Goal: Information Seeking & Learning: Check status

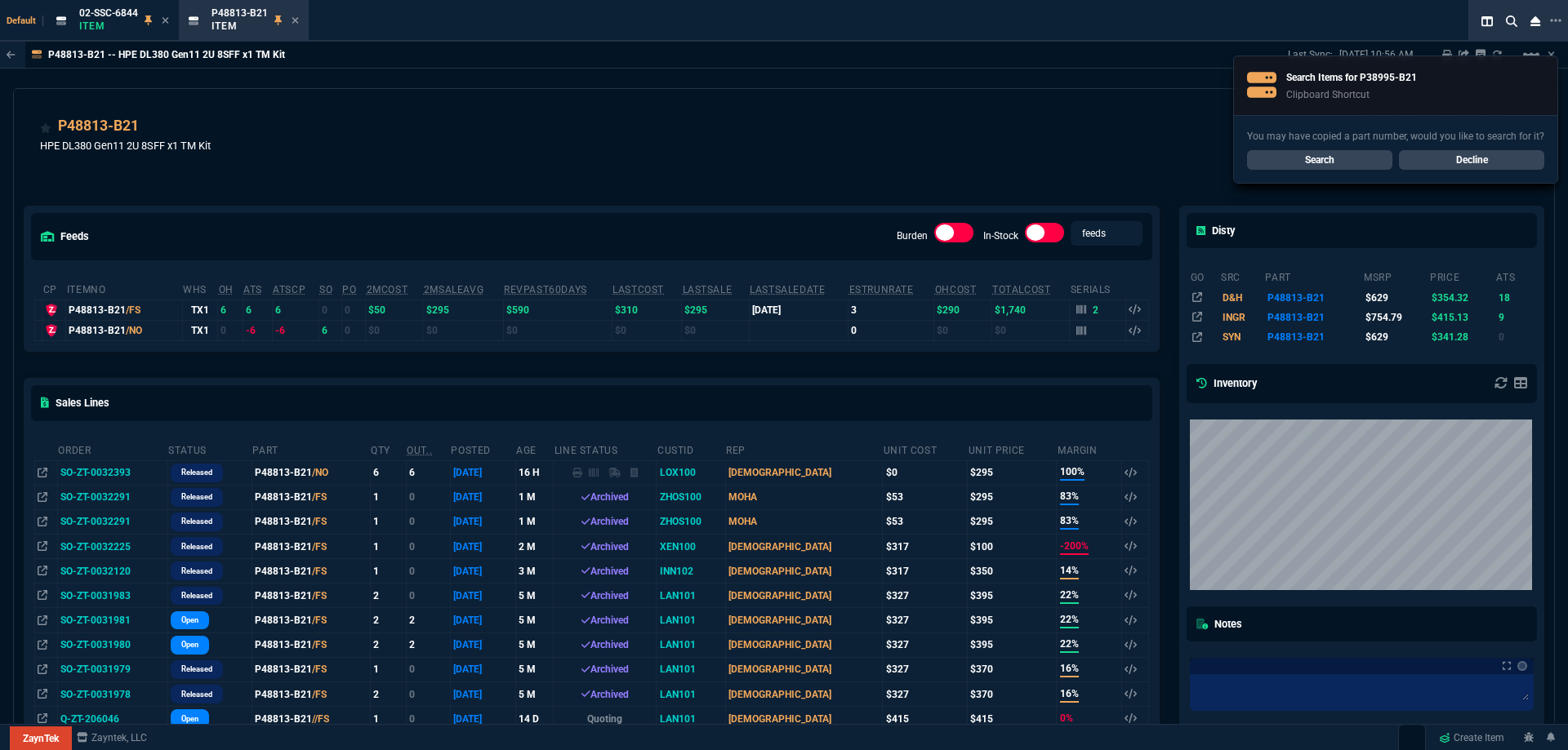
click at [1368, 164] on link "Search" at bounding box center [1319, 159] width 145 height 19
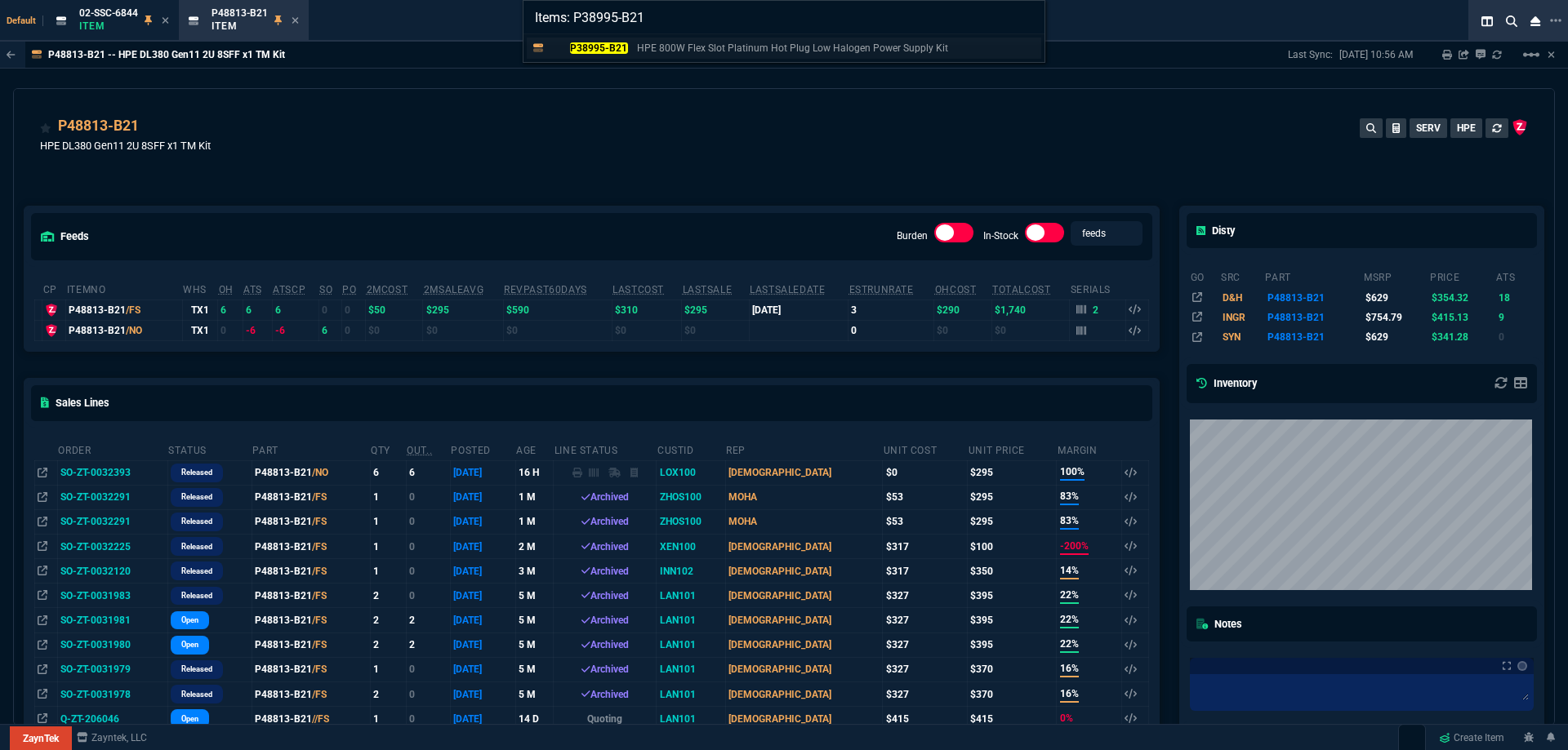
click at [619, 44] on mark "P38995-B21" at bounding box center [598, 48] width 58 height 12
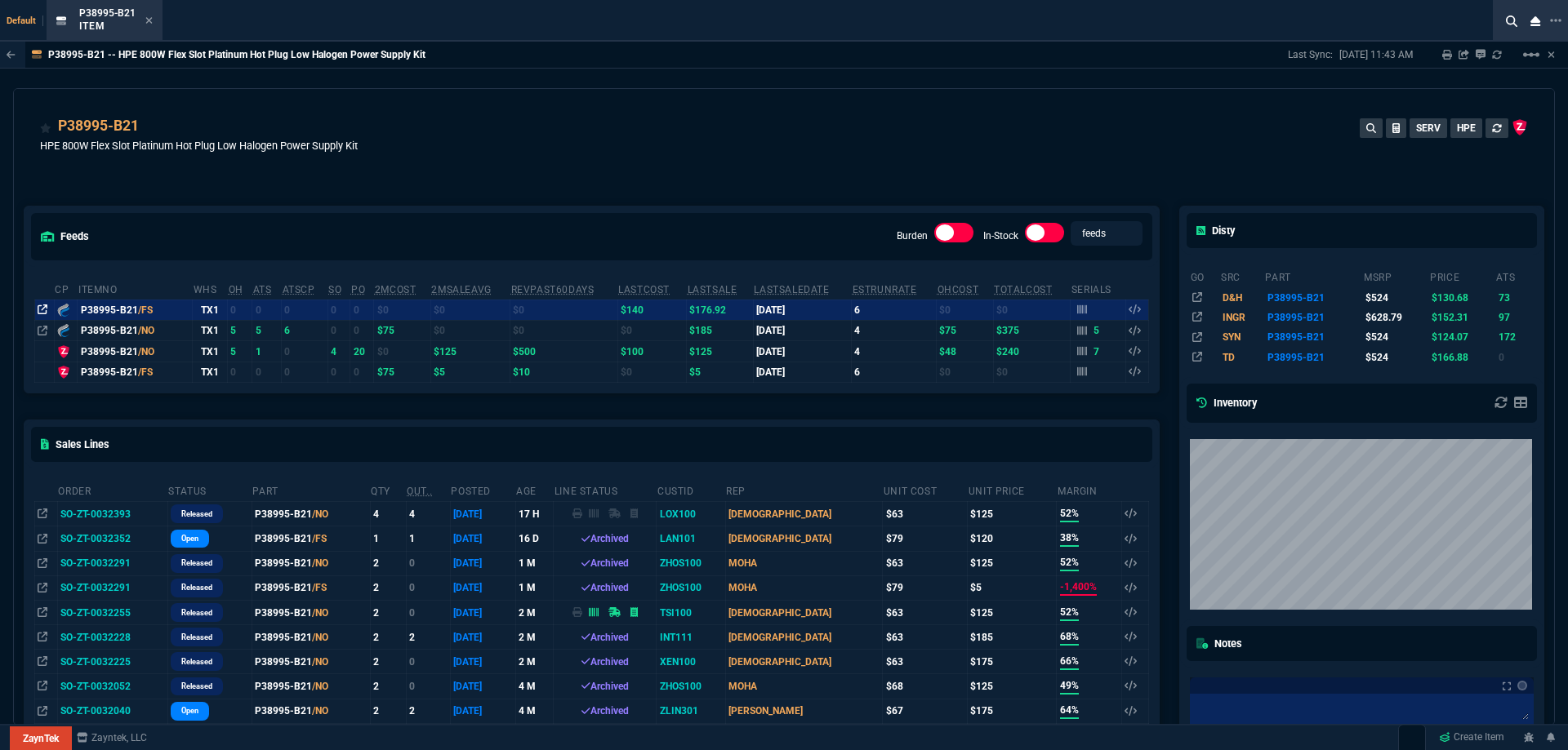
click at [42, 310] on icon at bounding box center [43, 310] width 10 height 10
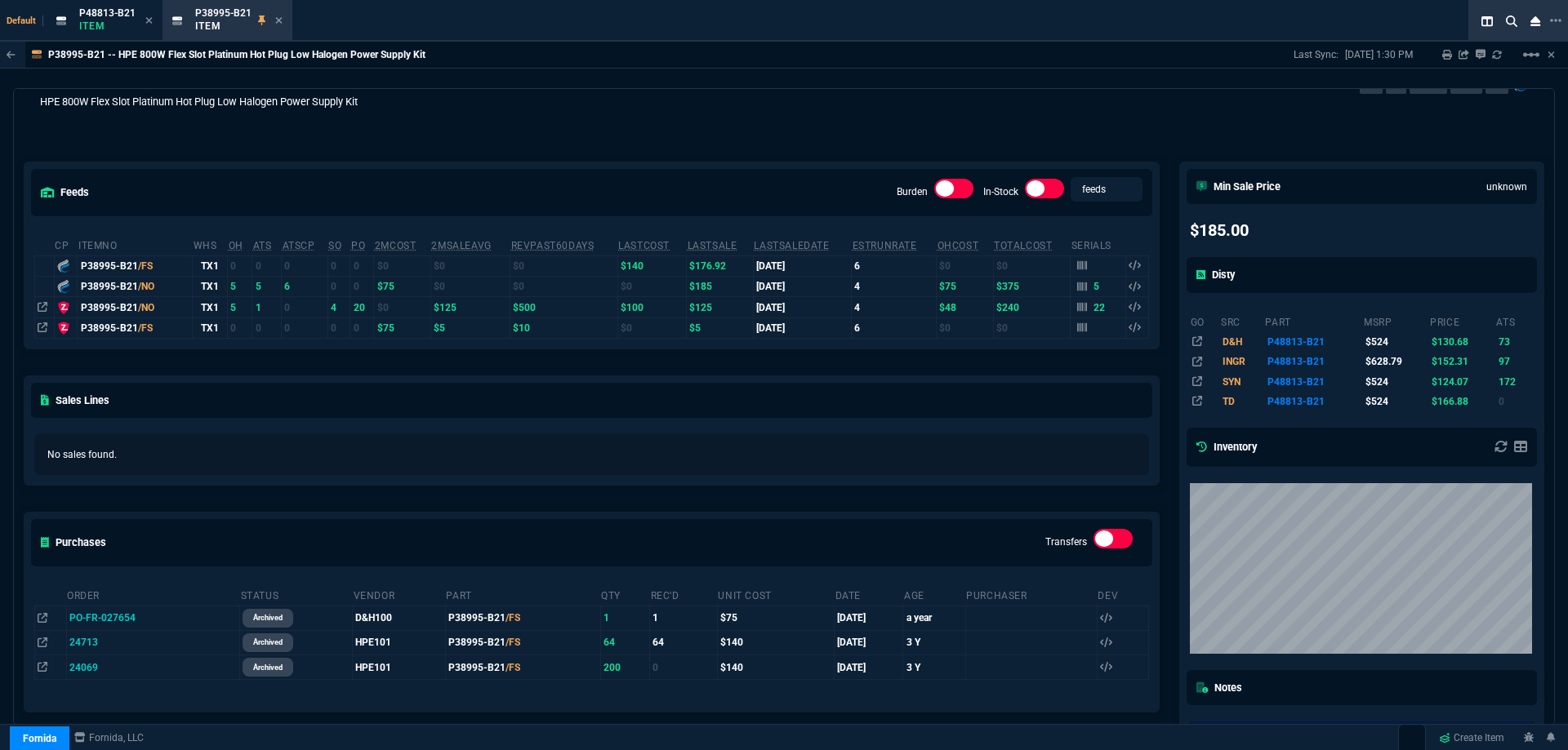
scroll to position [82, 0]
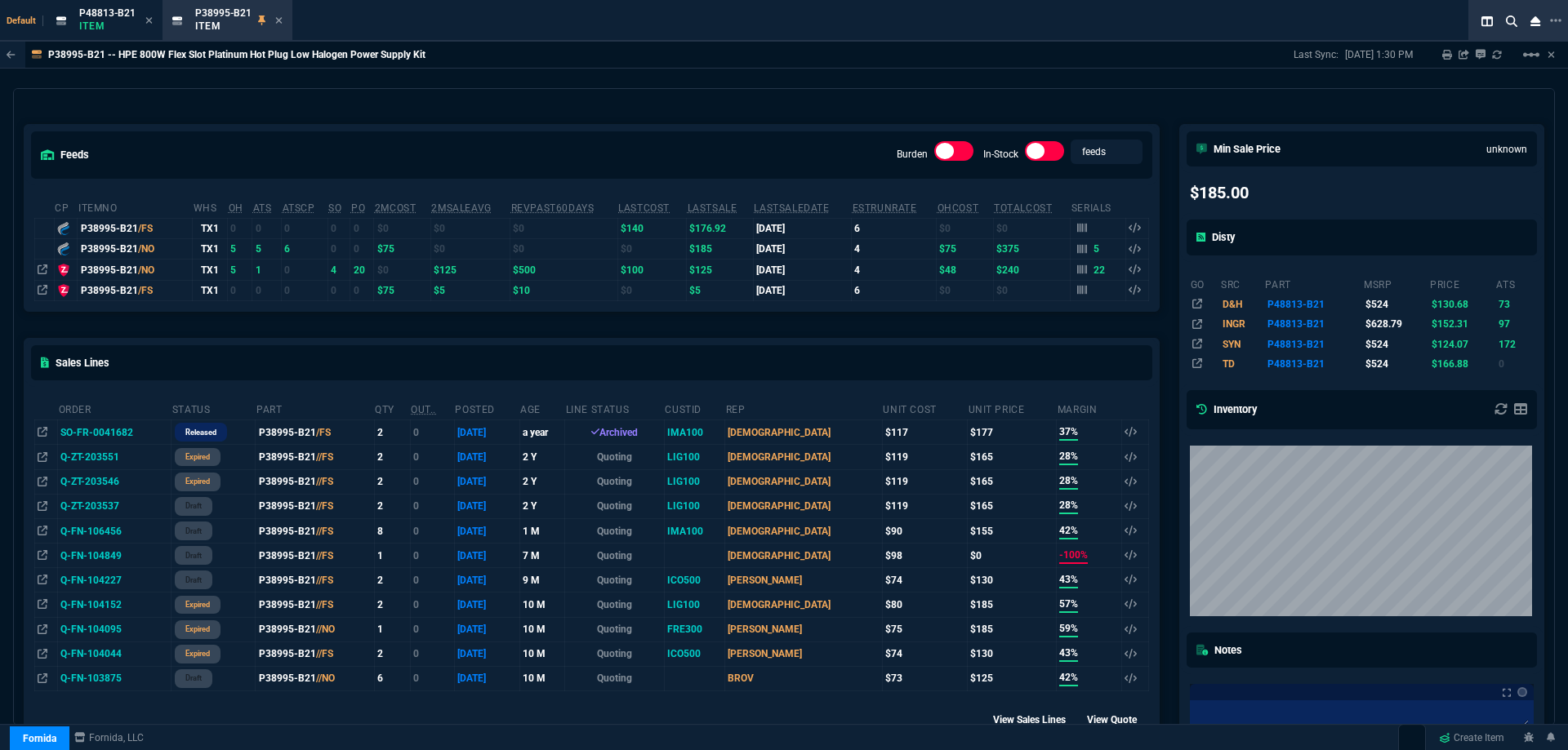
drag, startPoint x: 45, startPoint y: 295, endPoint x: 855, endPoint y: 67, distance: 841.5
click at [46, 294] on icon at bounding box center [43, 290] width 10 height 10
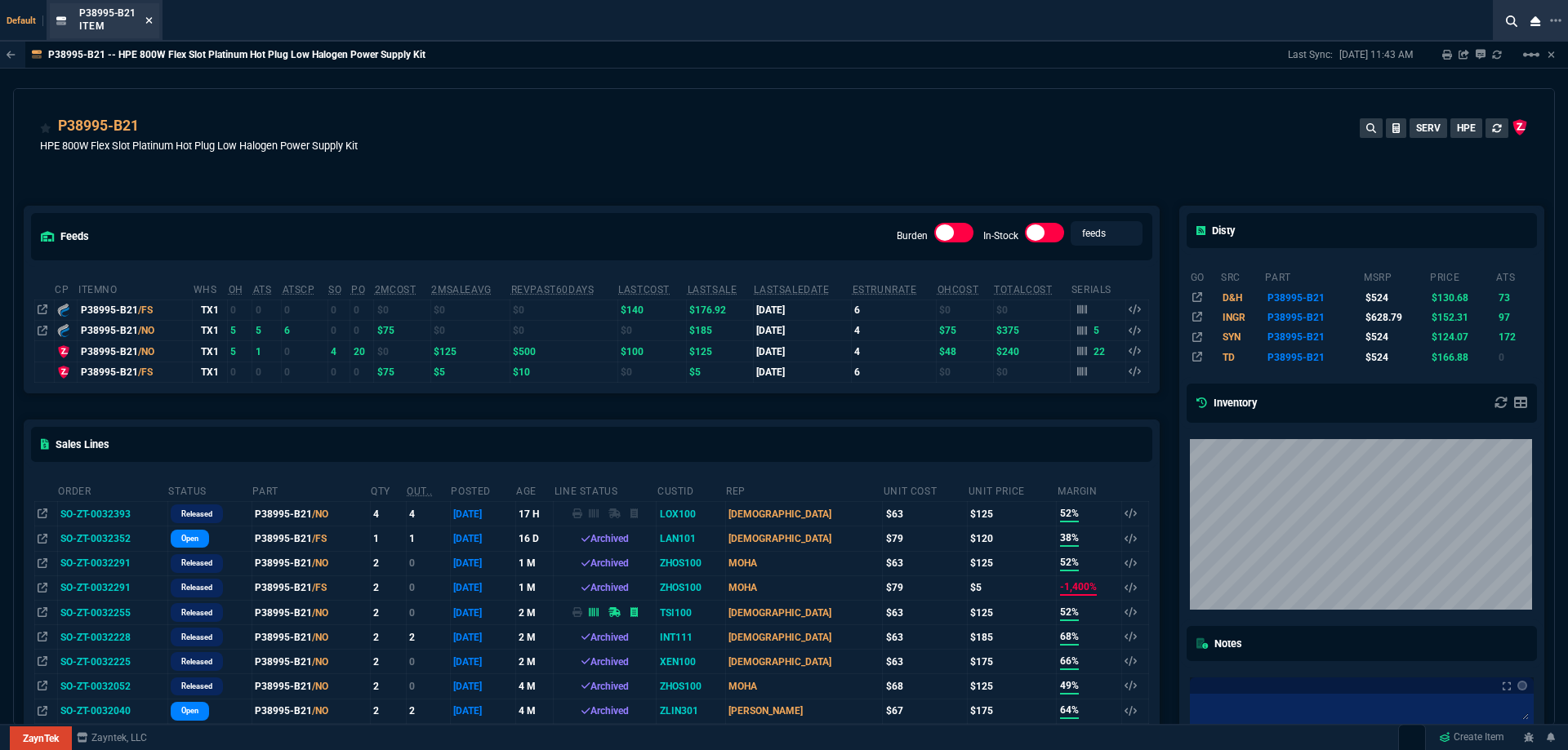
click at [148, 16] on icon at bounding box center [149, 20] width 8 height 10
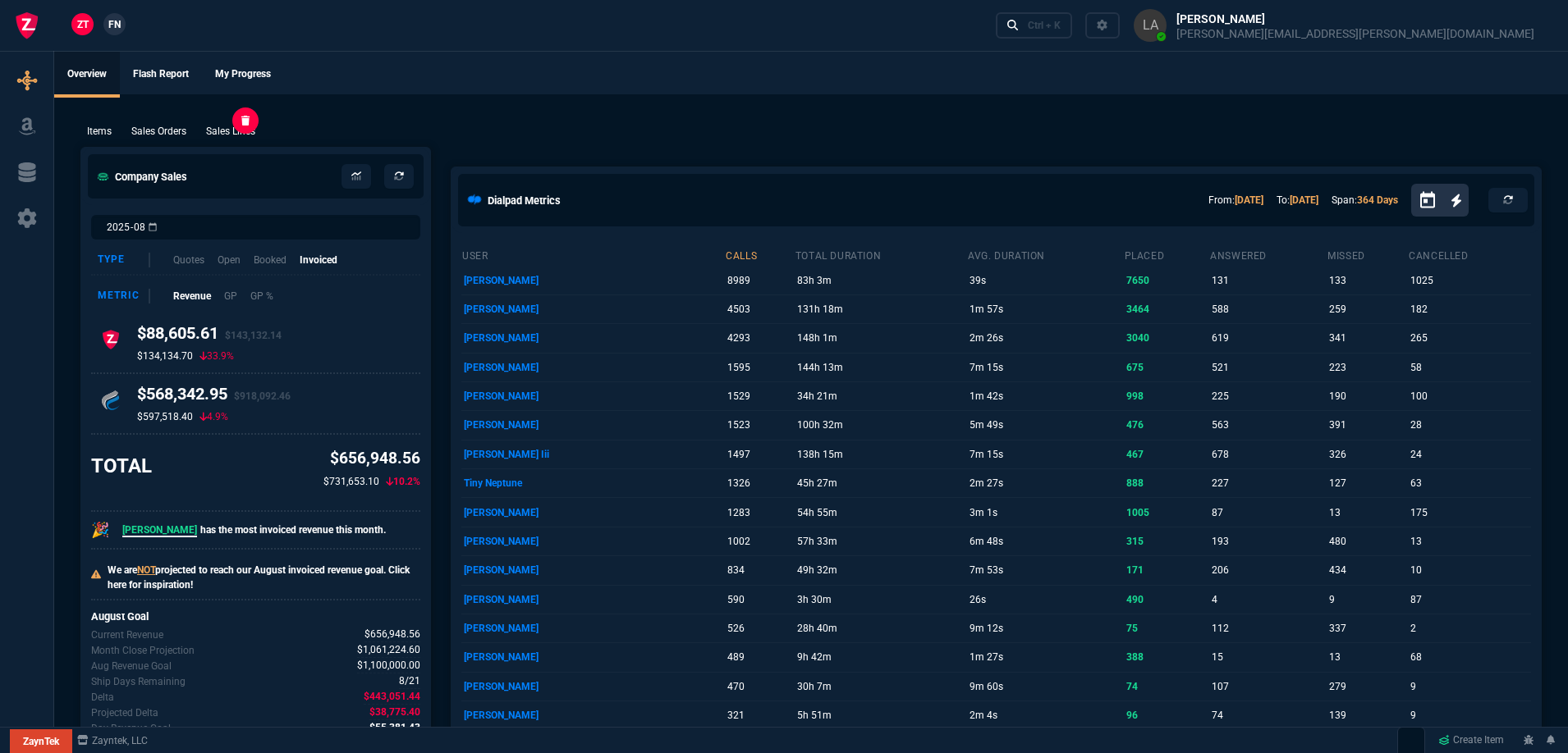
click at [240, 130] on p "Sales Lines" at bounding box center [231, 131] width 49 height 14
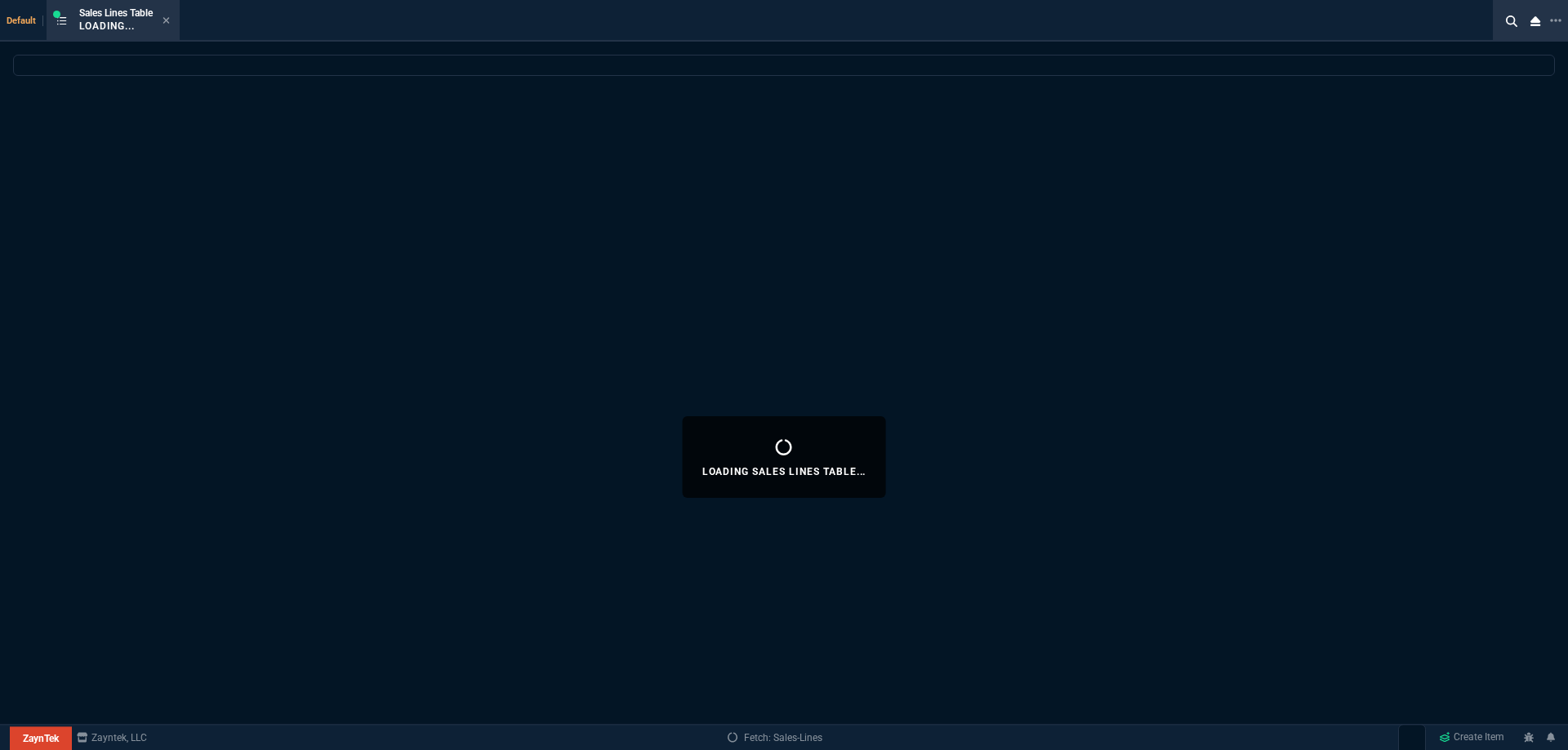
select select
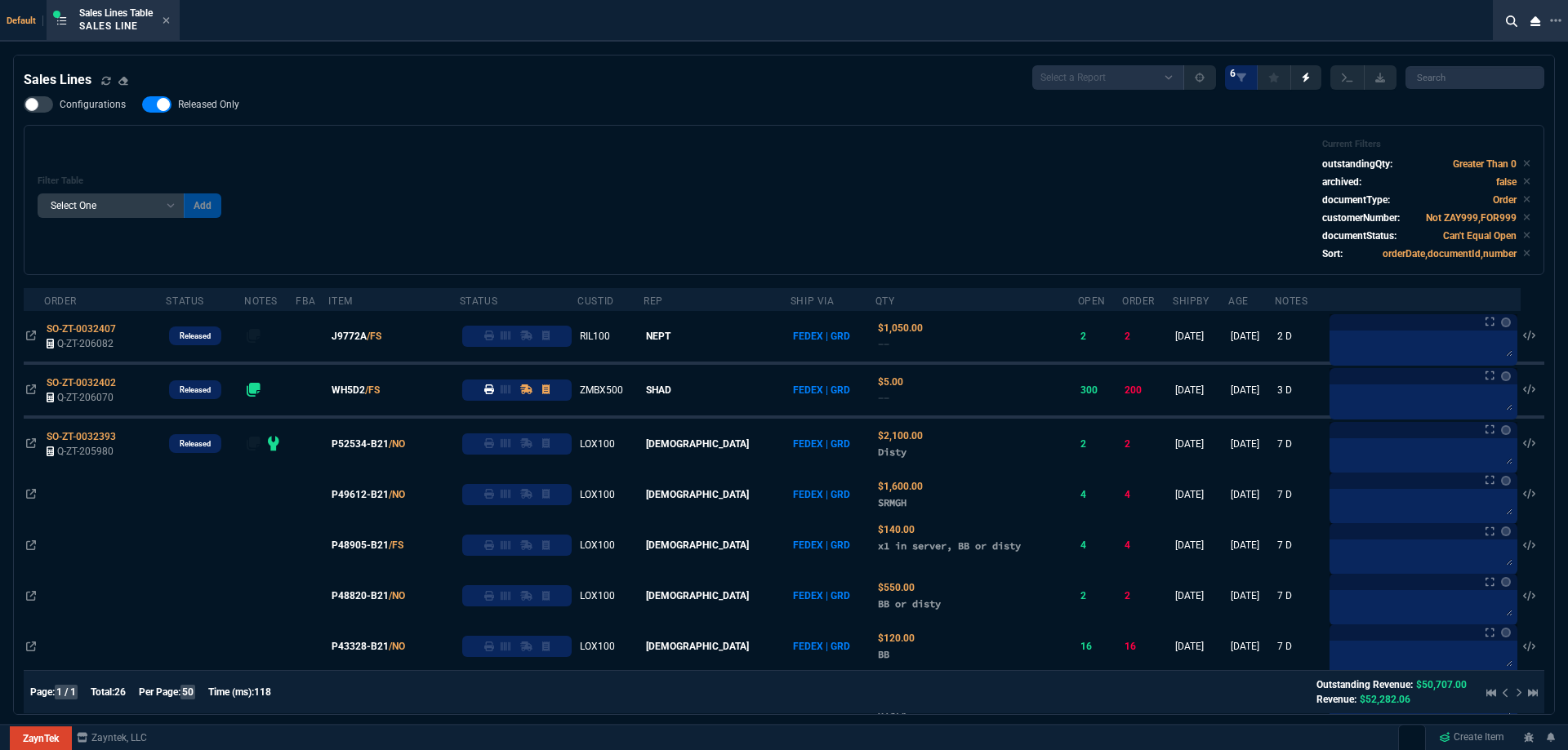
click at [214, 114] on nx-fornida-field-switch-one "Released Only" at bounding box center [198, 108] width 113 height 15
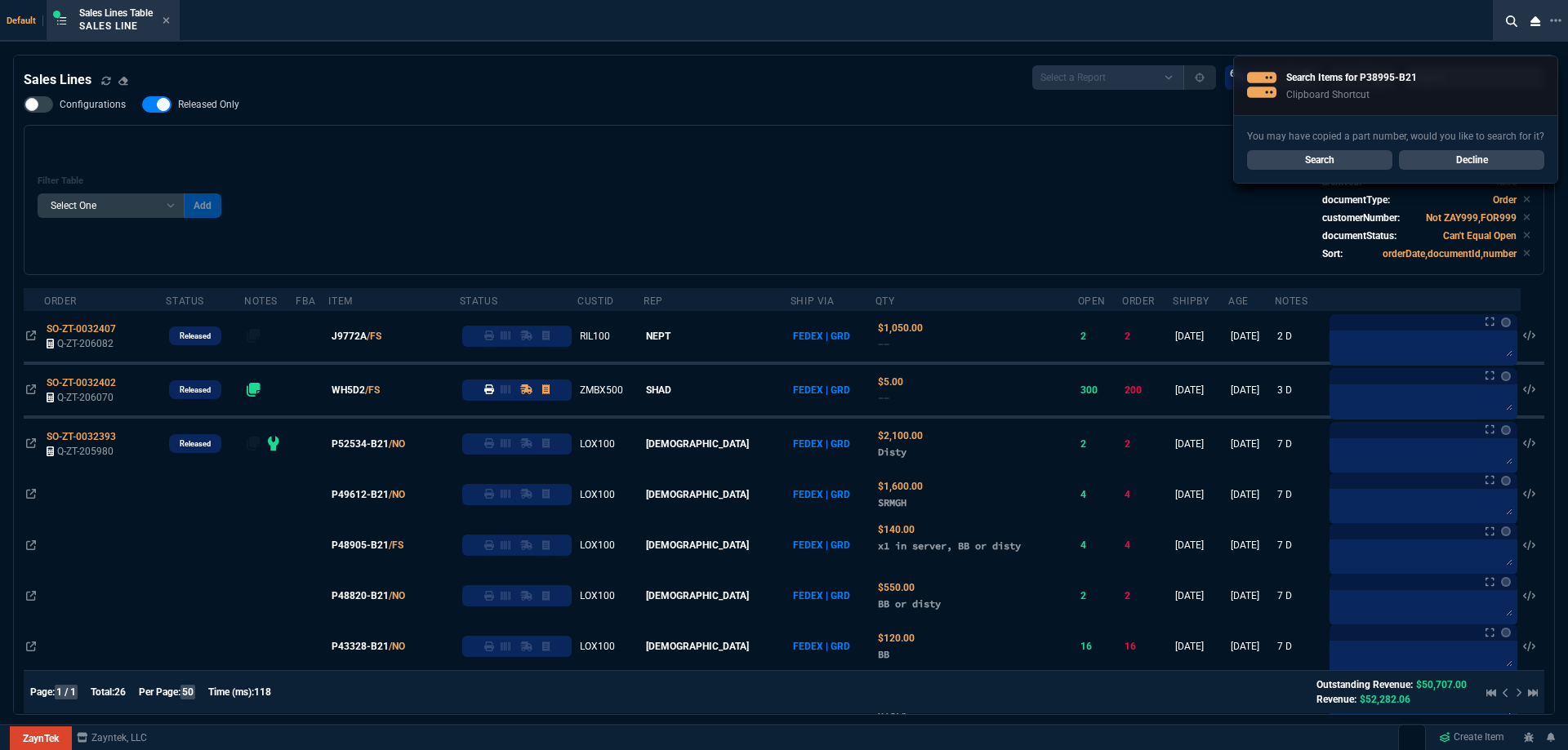
click at [214, 108] on span "Released Only" at bounding box center [208, 104] width 62 height 13
click at [142, 105] on input "Released Only" at bounding box center [141, 105] width 1 height 1
checkbox input "false"
click at [582, 132] on div "Filter Table Select One Add Filter () Age () ATS () Cond (itemVariantCode) Cust…" at bounding box center [784, 200] width 1521 height 150
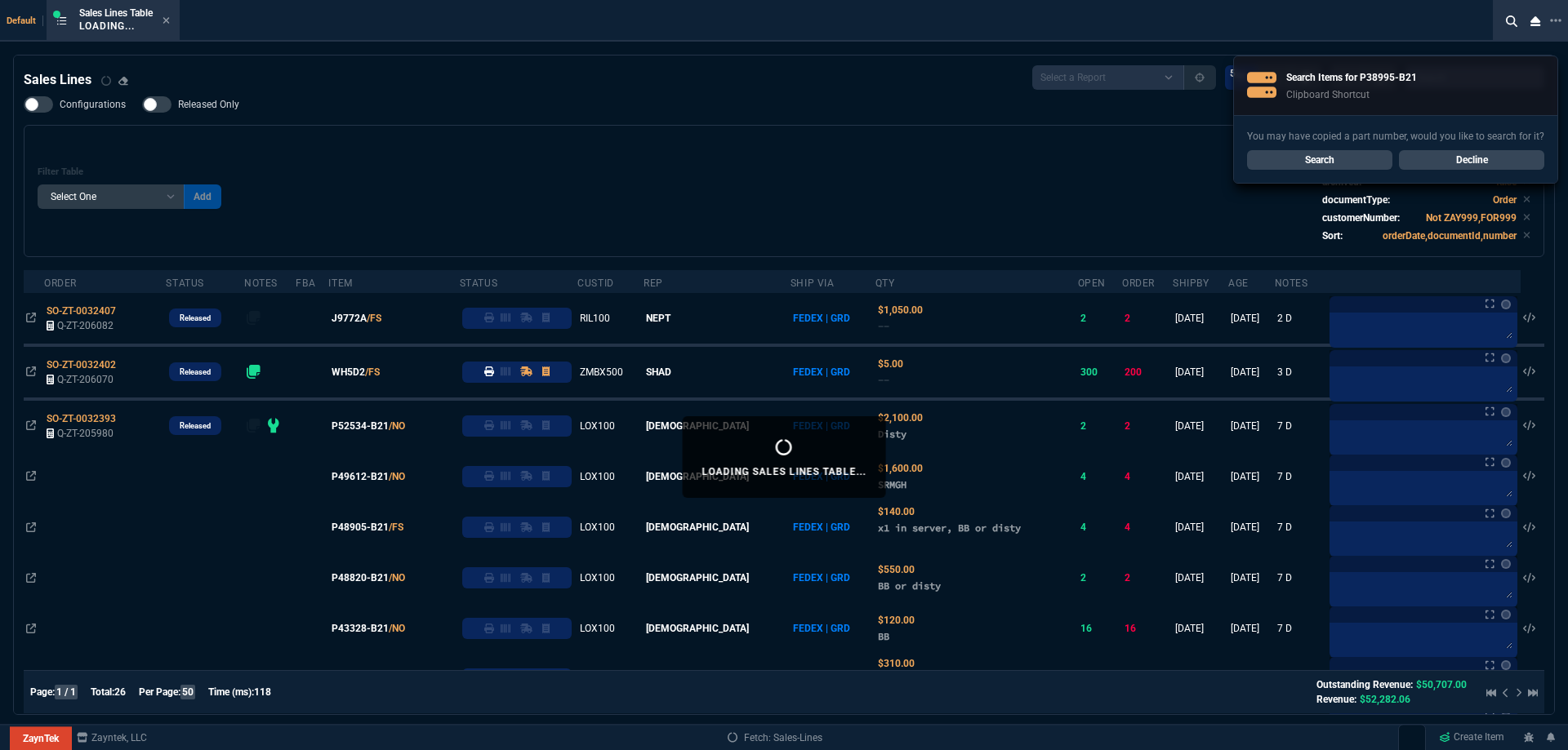
click at [1458, 154] on link "Decline" at bounding box center [1471, 159] width 145 height 19
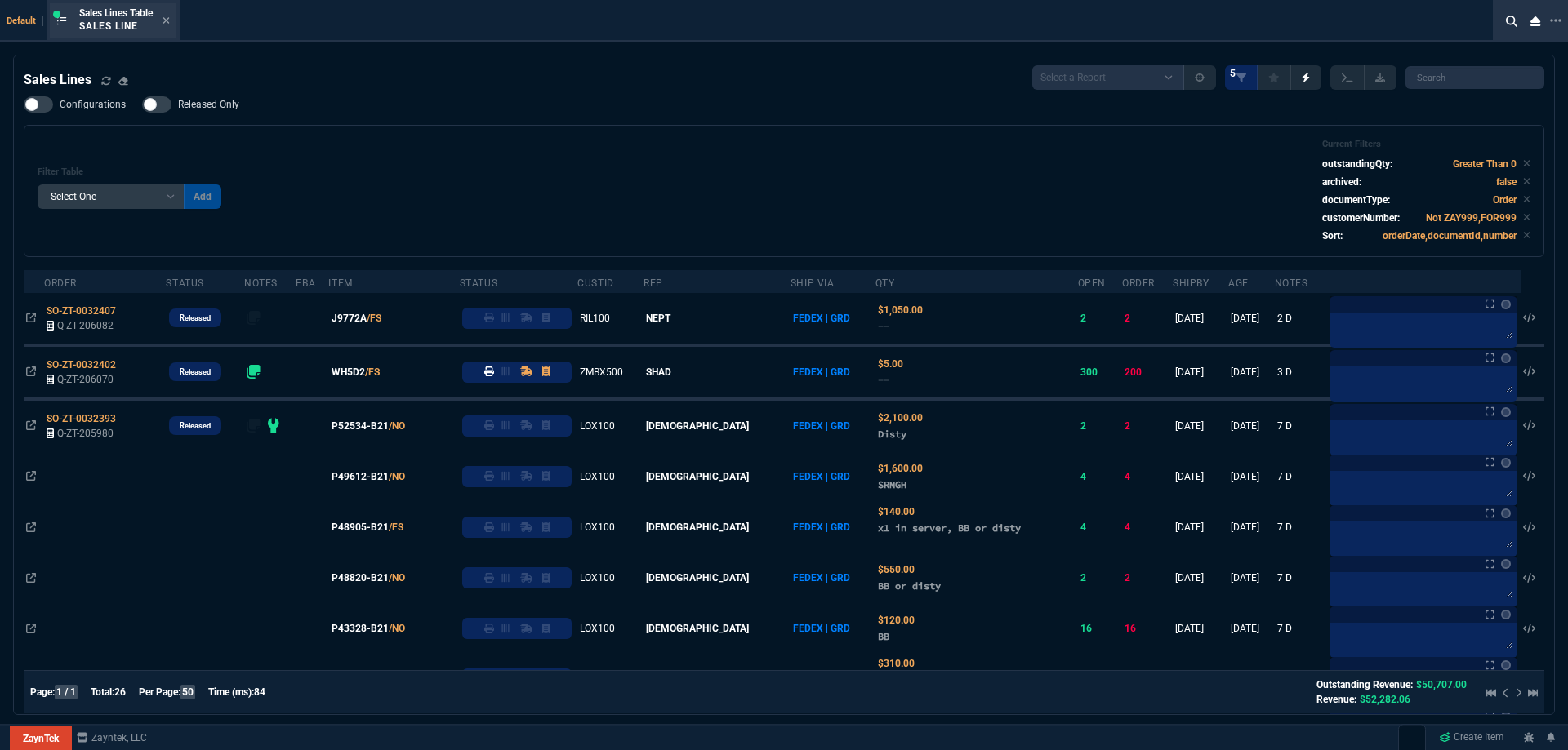
click at [175, 24] on div "Sales Lines Table Sales Line" at bounding box center [113, 21] width 127 height 35
click at [170, 22] on icon at bounding box center [167, 20] width 7 height 7
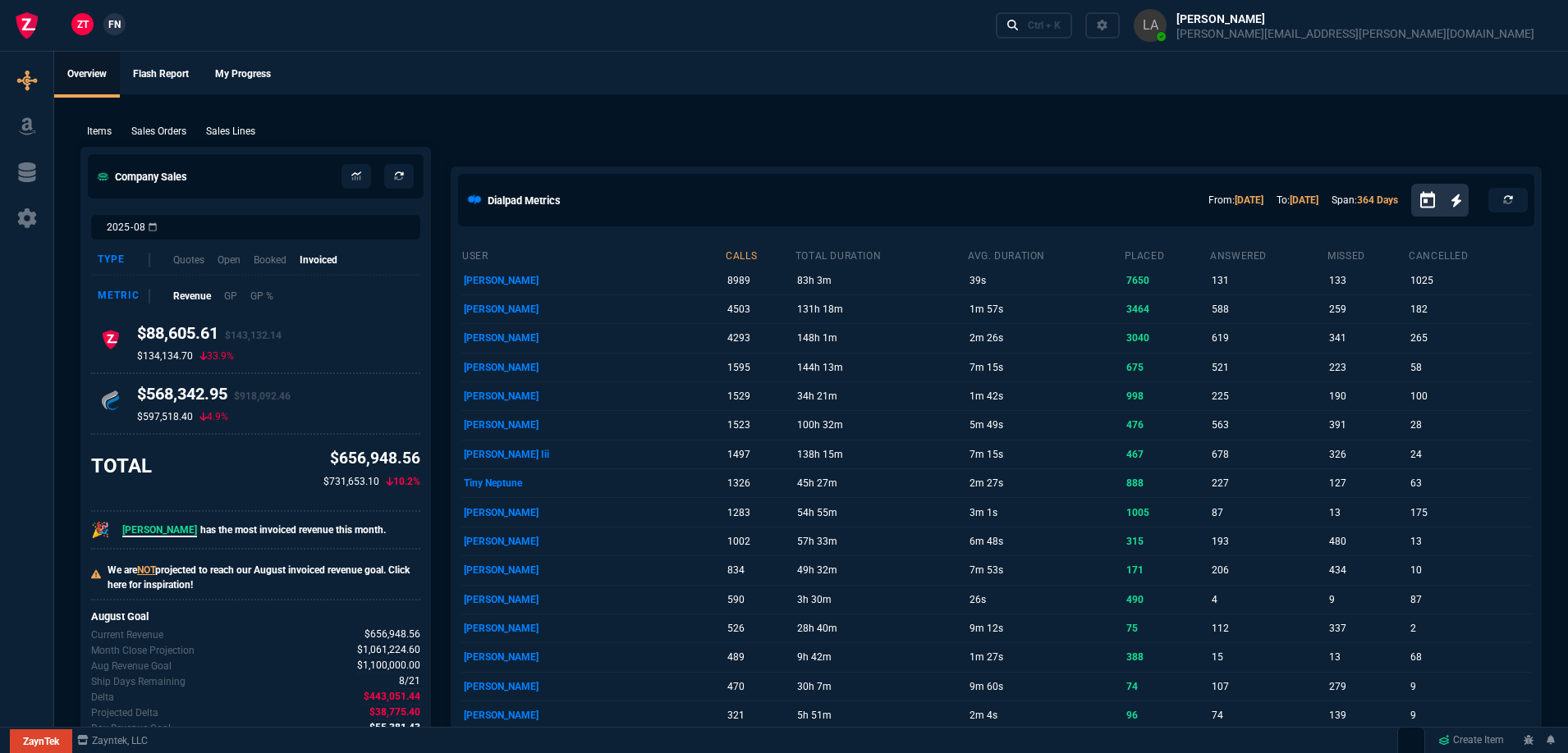
click at [120, 25] on span "FN" at bounding box center [115, 24] width 13 height 14
click at [242, 126] on p "Sales Lines" at bounding box center [231, 131] width 49 height 14
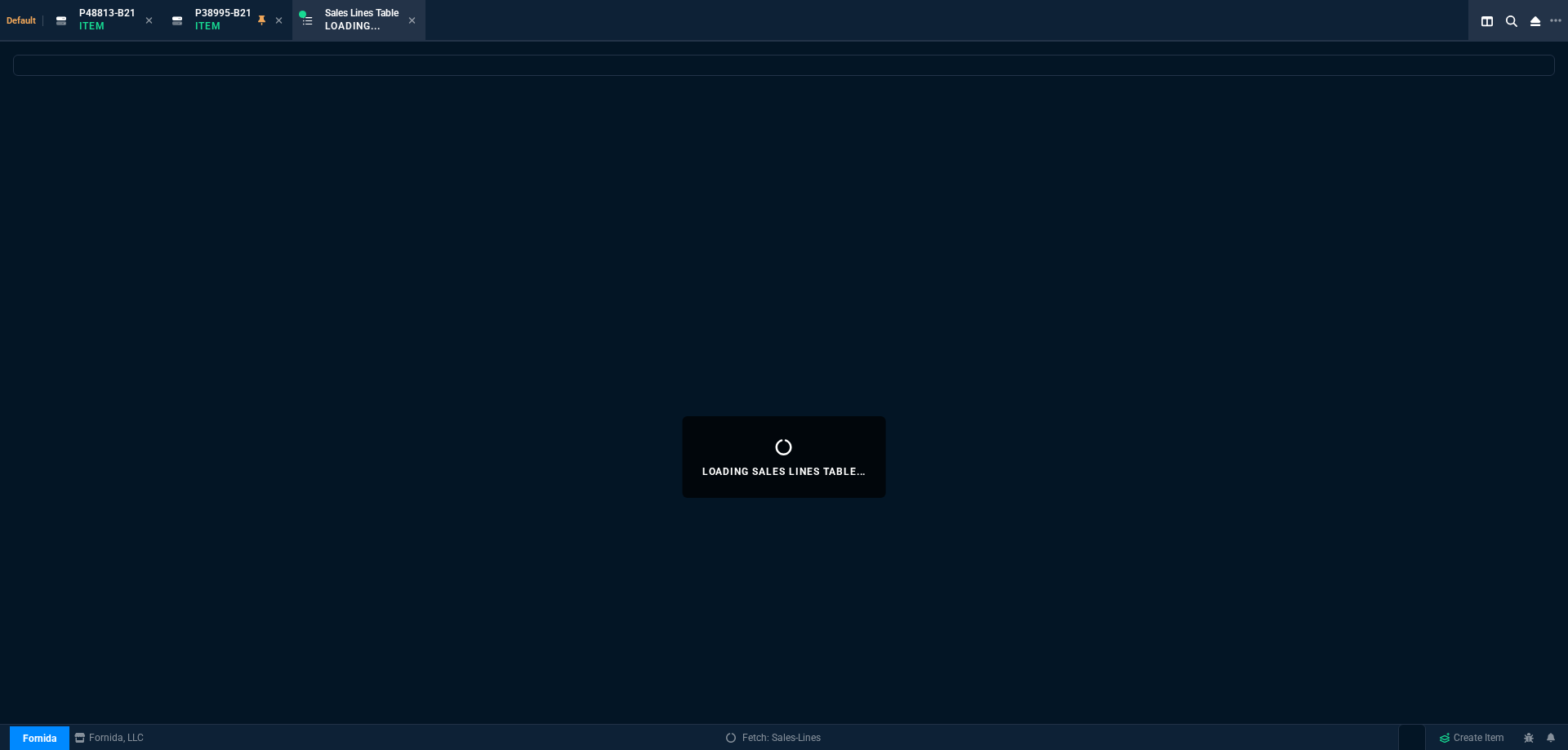
select select
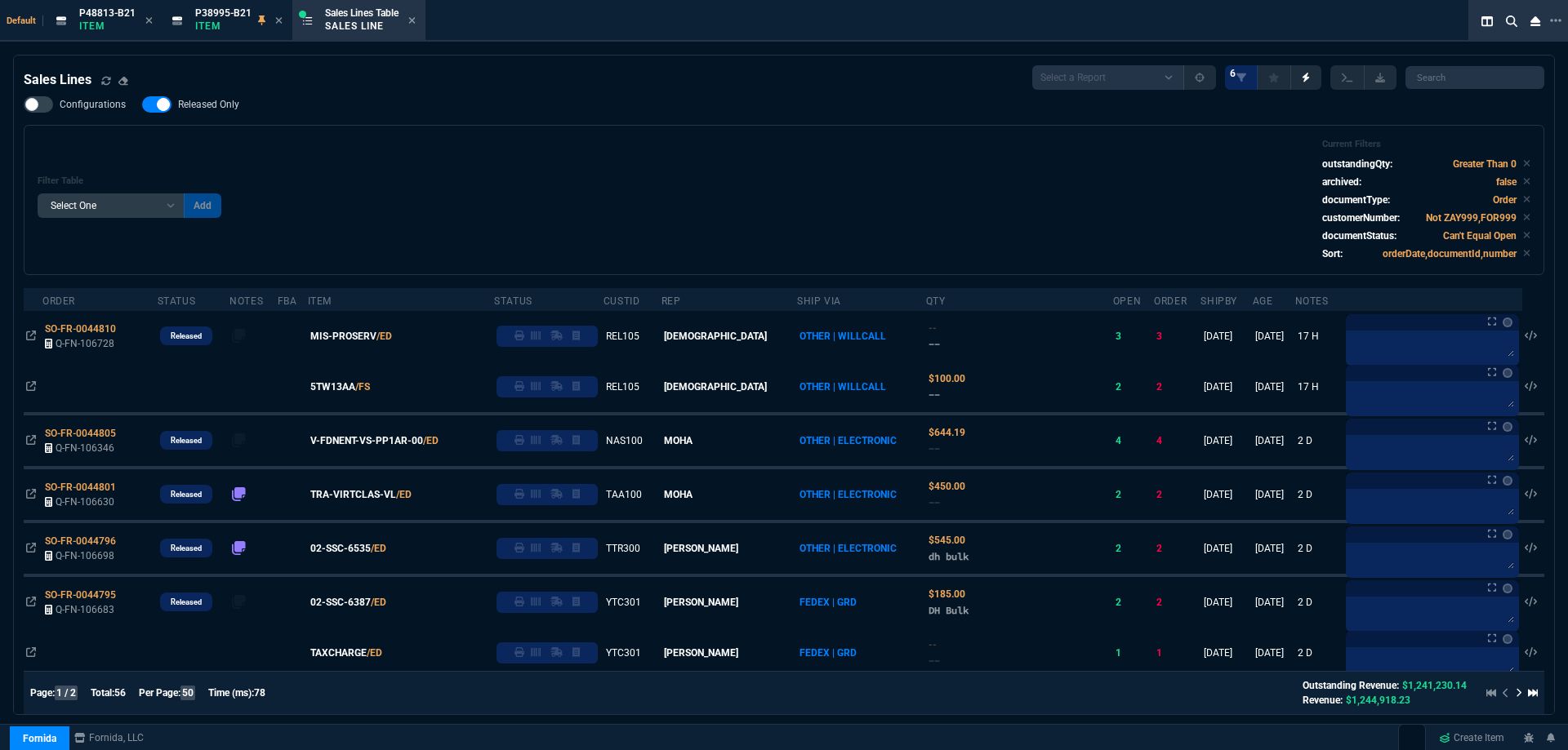
click at [150, 21] on icon at bounding box center [149, 20] width 8 height 10
click at [160, 21] on icon at bounding box center [163, 20] width 8 height 10
click at [217, 113] on label "Released Only" at bounding box center [198, 104] width 113 height 16
click at [142, 105] on input "Released Only" at bounding box center [141, 105] width 1 height 1
checkbox input "false"
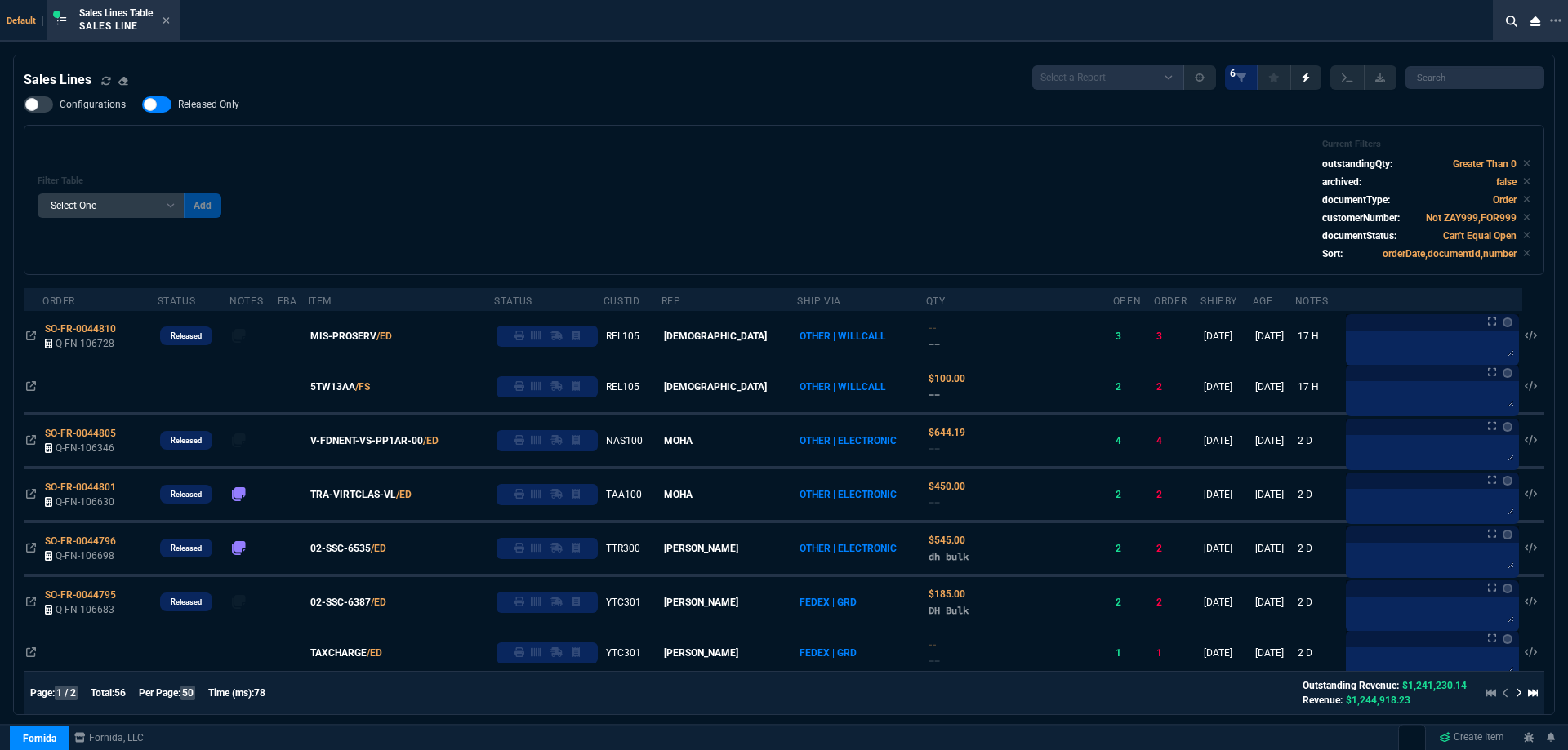
click at [584, 175] on div "Filter Table Select One Add Filter () Age () ATS () Cond (itemVariantCode) Cust…" at bounding box center [784, 199] width 1493 height 122
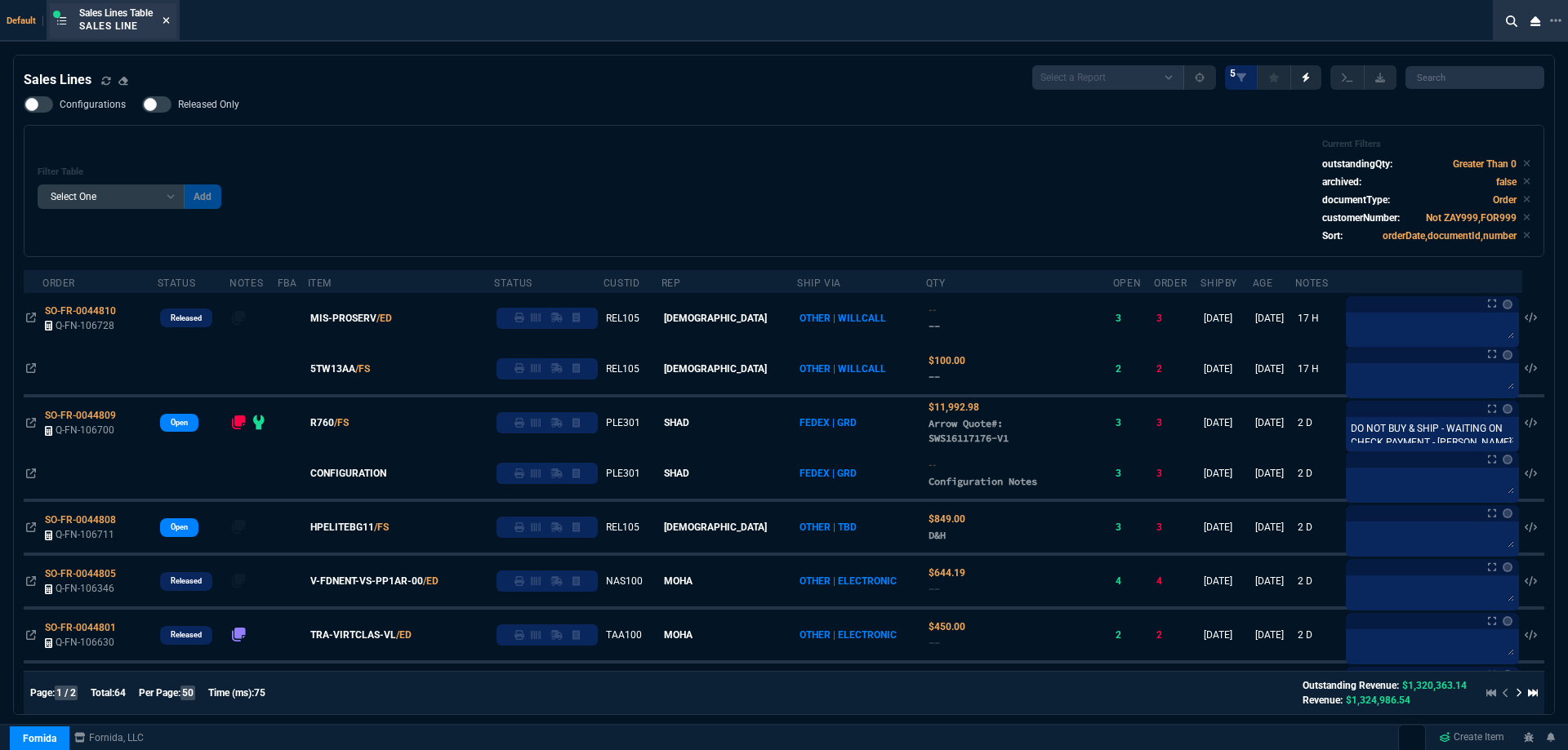
click at [165, 21] on icon at bounding box center [166, 20] width 8 height 10
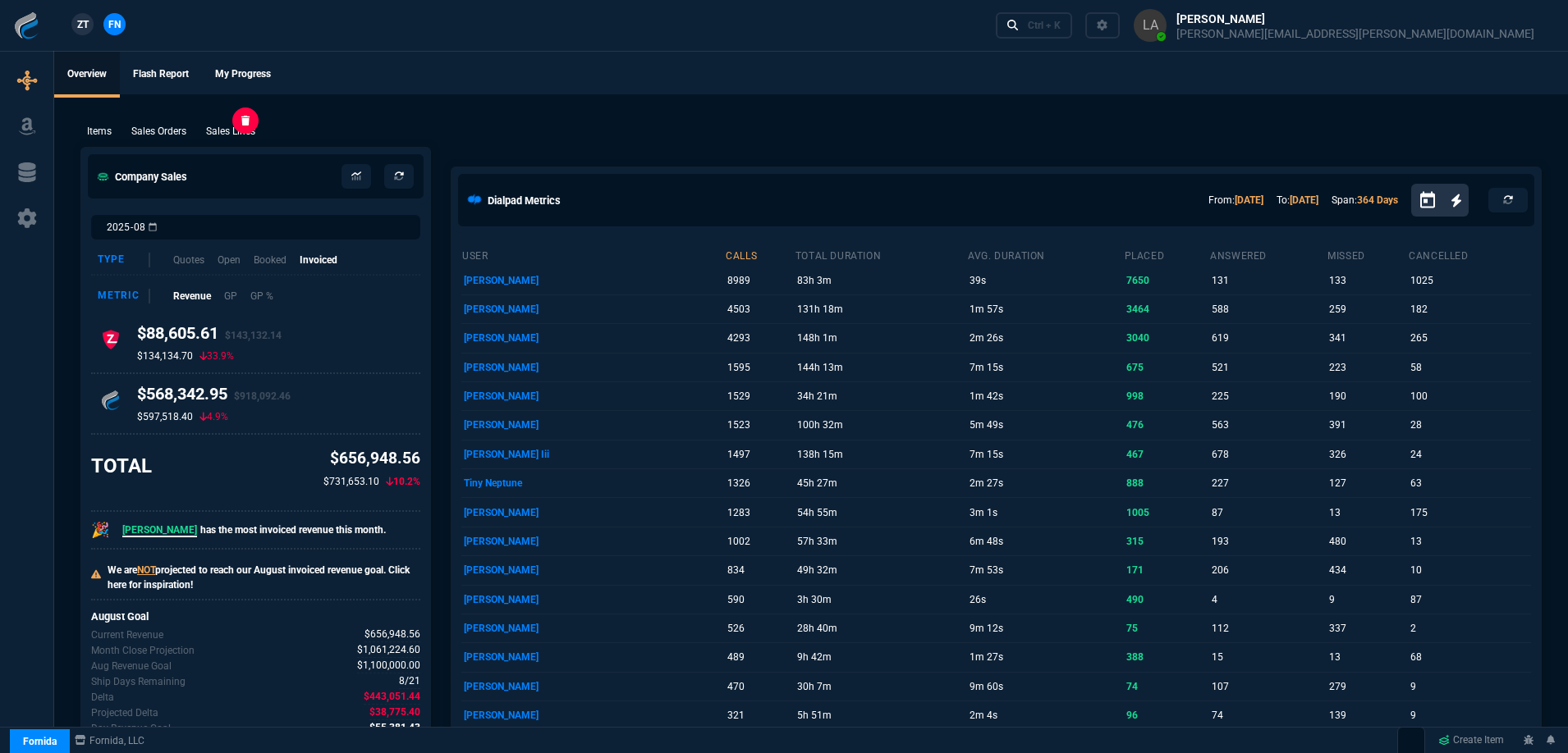
click at [224, 127] on p "Sales Lines" at bounding box center [231, 131] width 49 height 14
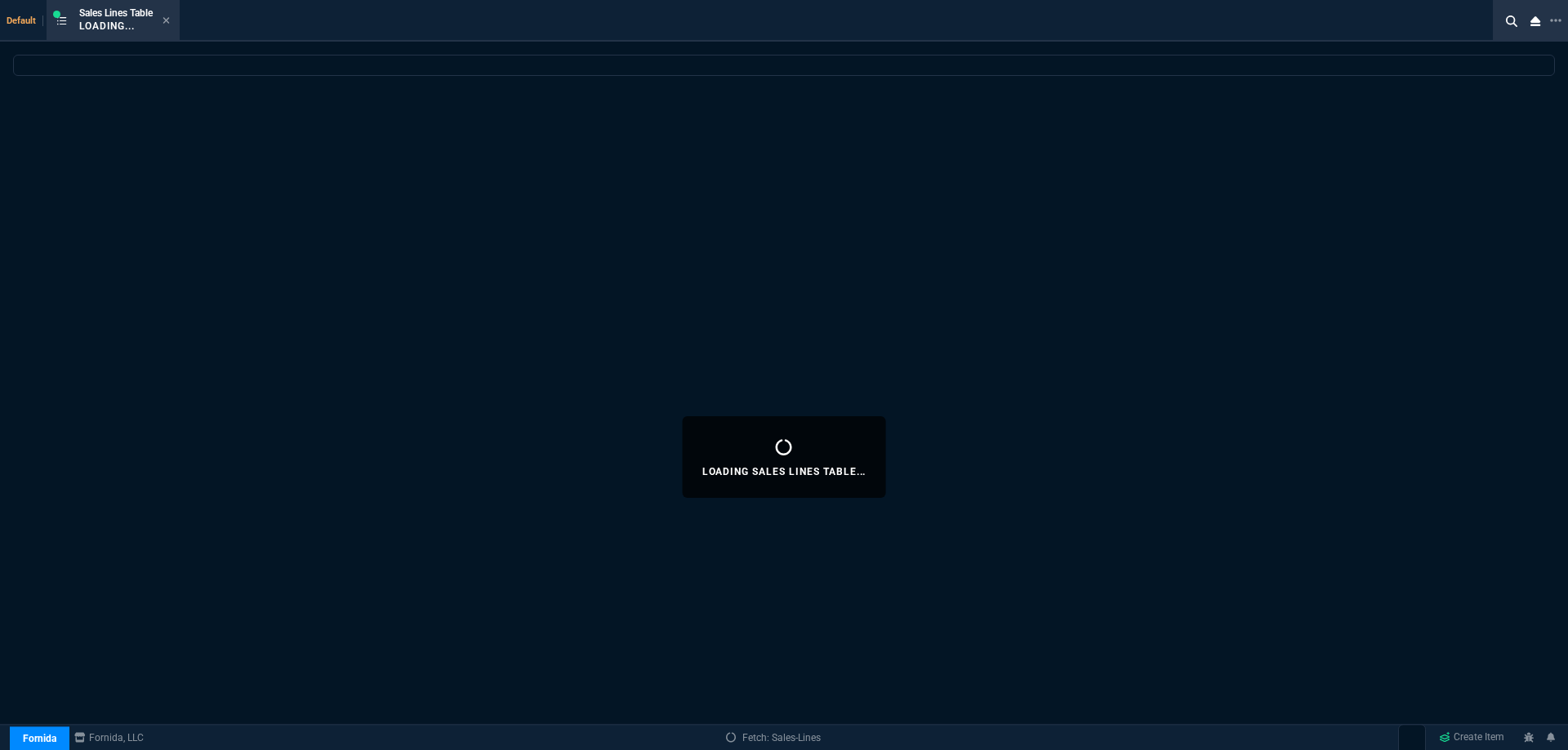
select select
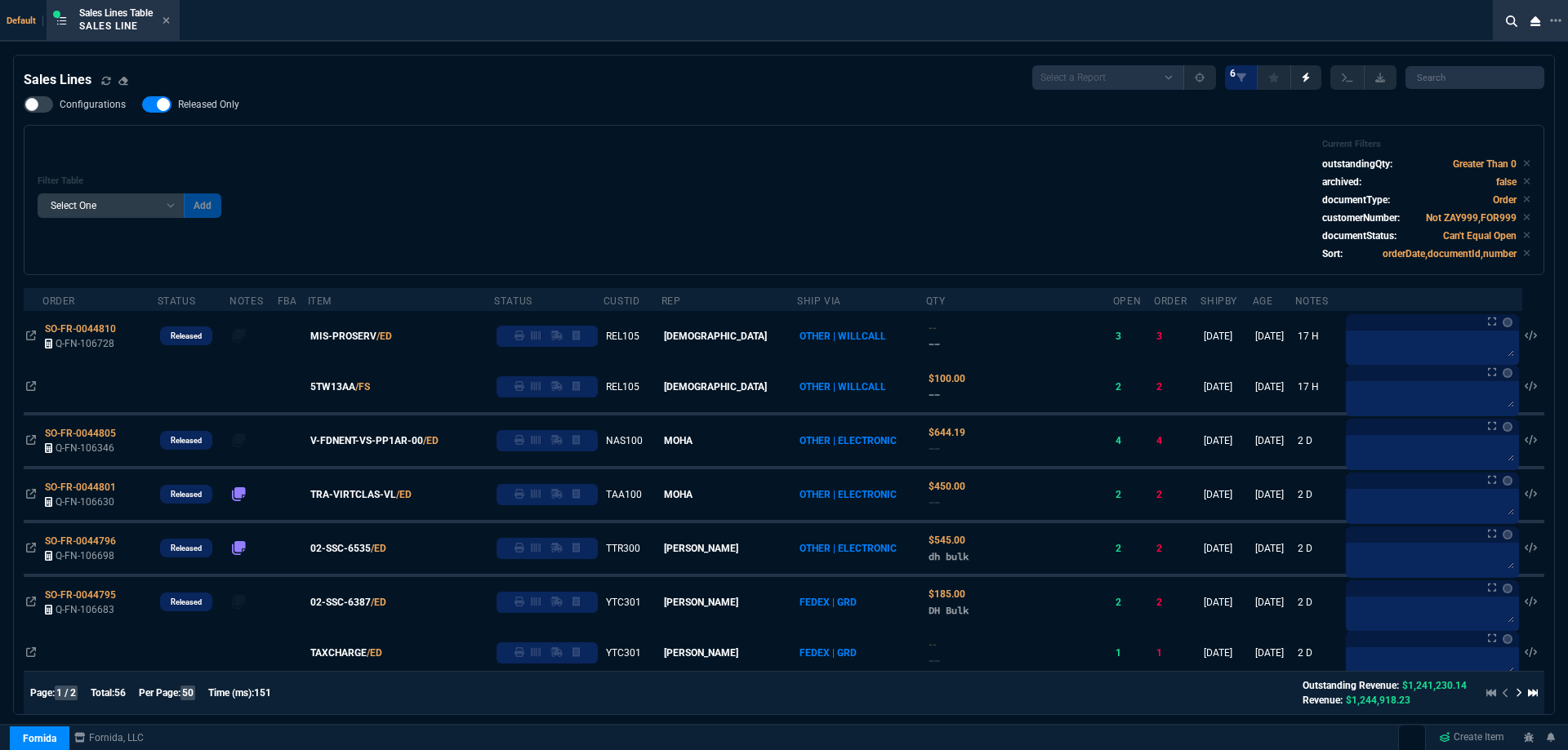
click at [222, 104] on span "Released Only" at bounding box center [208, 104] width 62 height 13
click at [142, 105] on input "Released Only" at bounding box center [141, 105] width 1 height 1
click at [473, 129] on div "Filter Table Select One Add Filter () Age () ATS () Cond (itemVariantCode) Cust…" at bounding box center [784, 200] width 1521 height 150
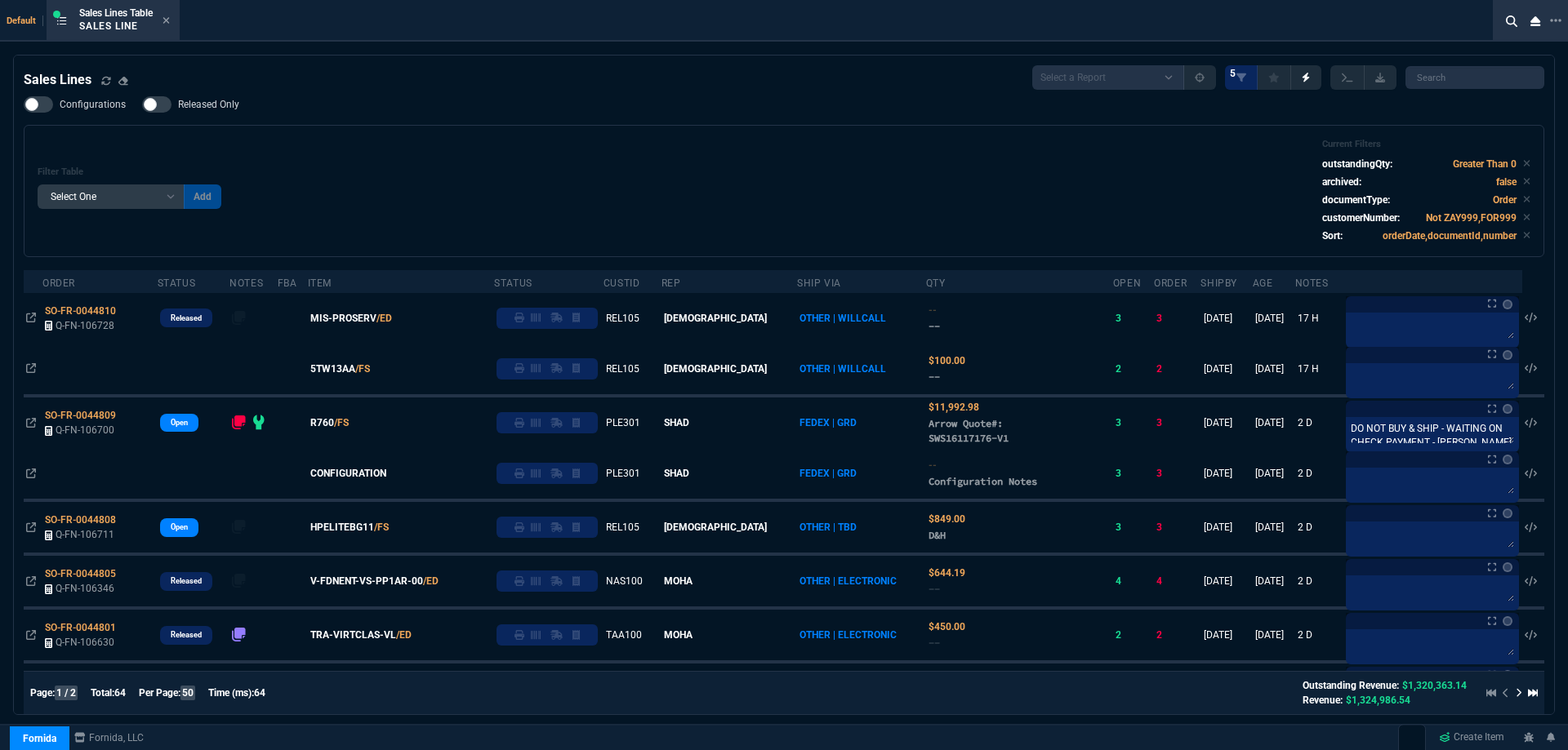
click at [189, 104] on span "Released Only" at bounding box center [208, 104] width 62 height 13
click at [142, 105] on input "Released Only" at bounding box center [141, 105] width 1 height 1
click at [481, 170] on div "Filter Table Select One Add Filter () Age () ATS () Cond (itemVariantCode) Cust…" at bounding box center [784, 191] width 1493 height 105
click at [223, 108] on span "Released Only" at bounding box center [208, 104] width 62 height 13
click at [142, 105] on input "Released Only" at bounding box center [141, 105] width 1 height 1
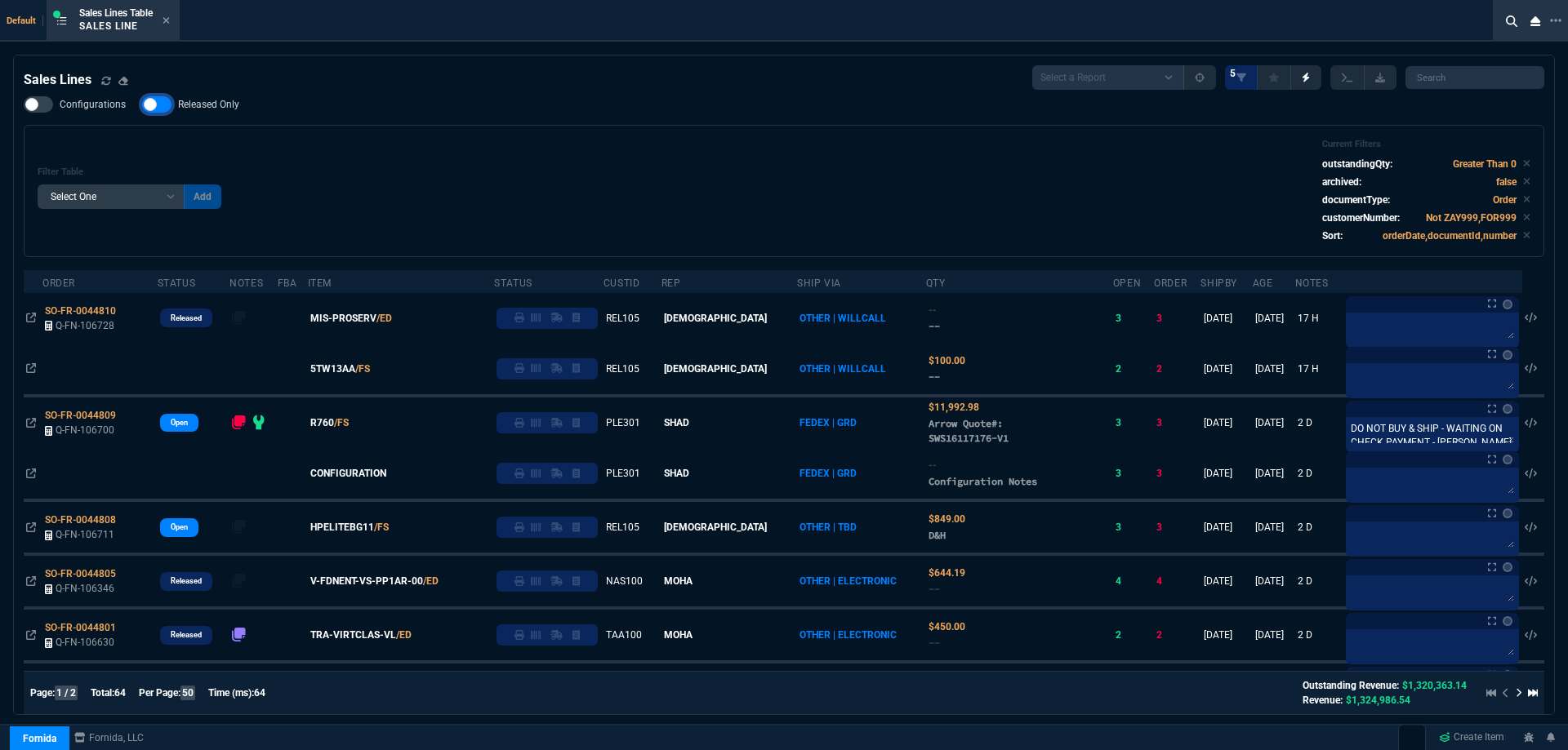
checkbox input "false"
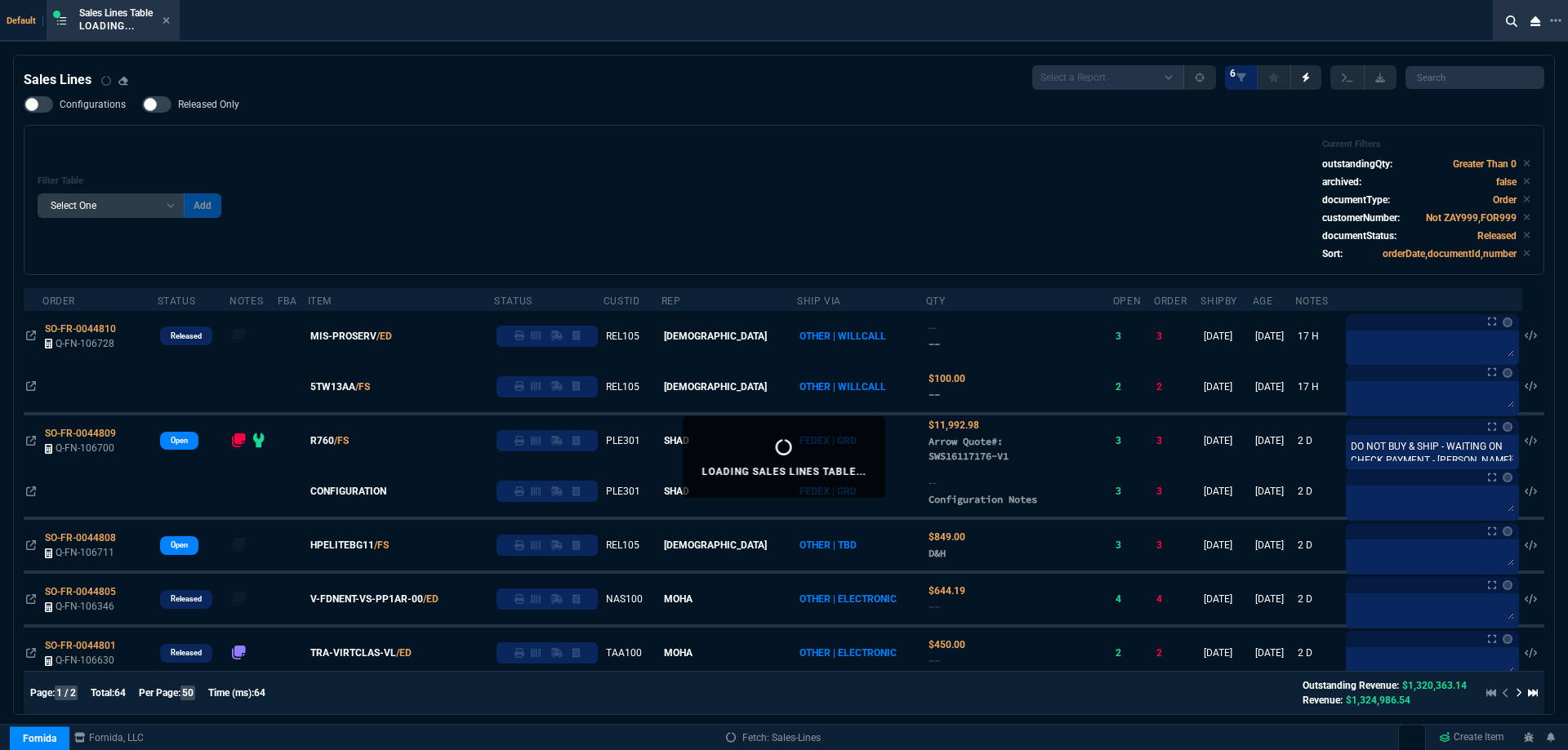
drag, startPoint x: 517, startPoint y: 142, endPoint x: 500, endPoint y: 144, distance: 17.1
click at [517, 141] on div "Filter Table Select One Add Filter () Age () ATS () Cond (itemVariantCode) Cust…" at bounding box center [784, 199] width 1493 height 122
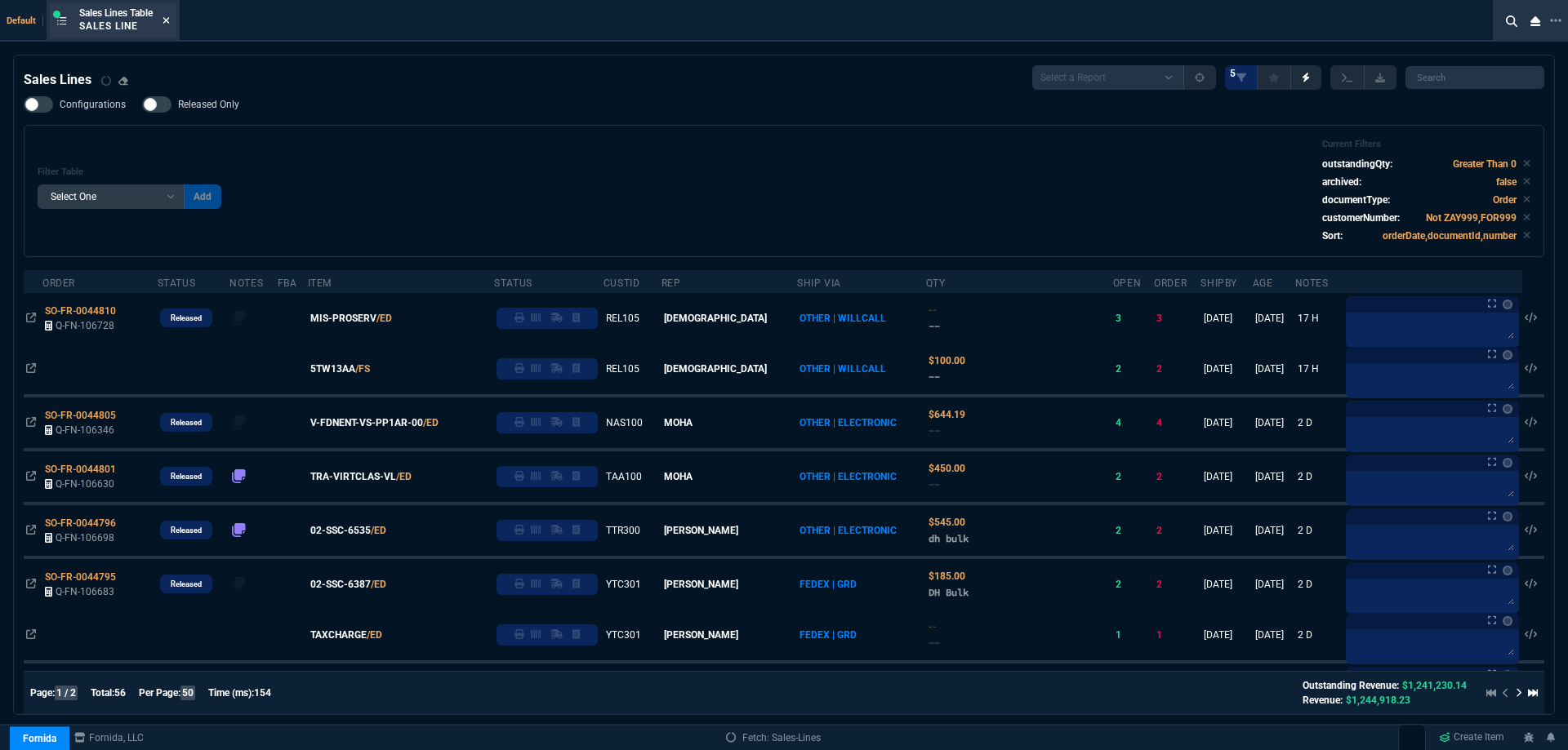
click at [167, 23] on icon at bounding box center [167, 20] width 7 height 7
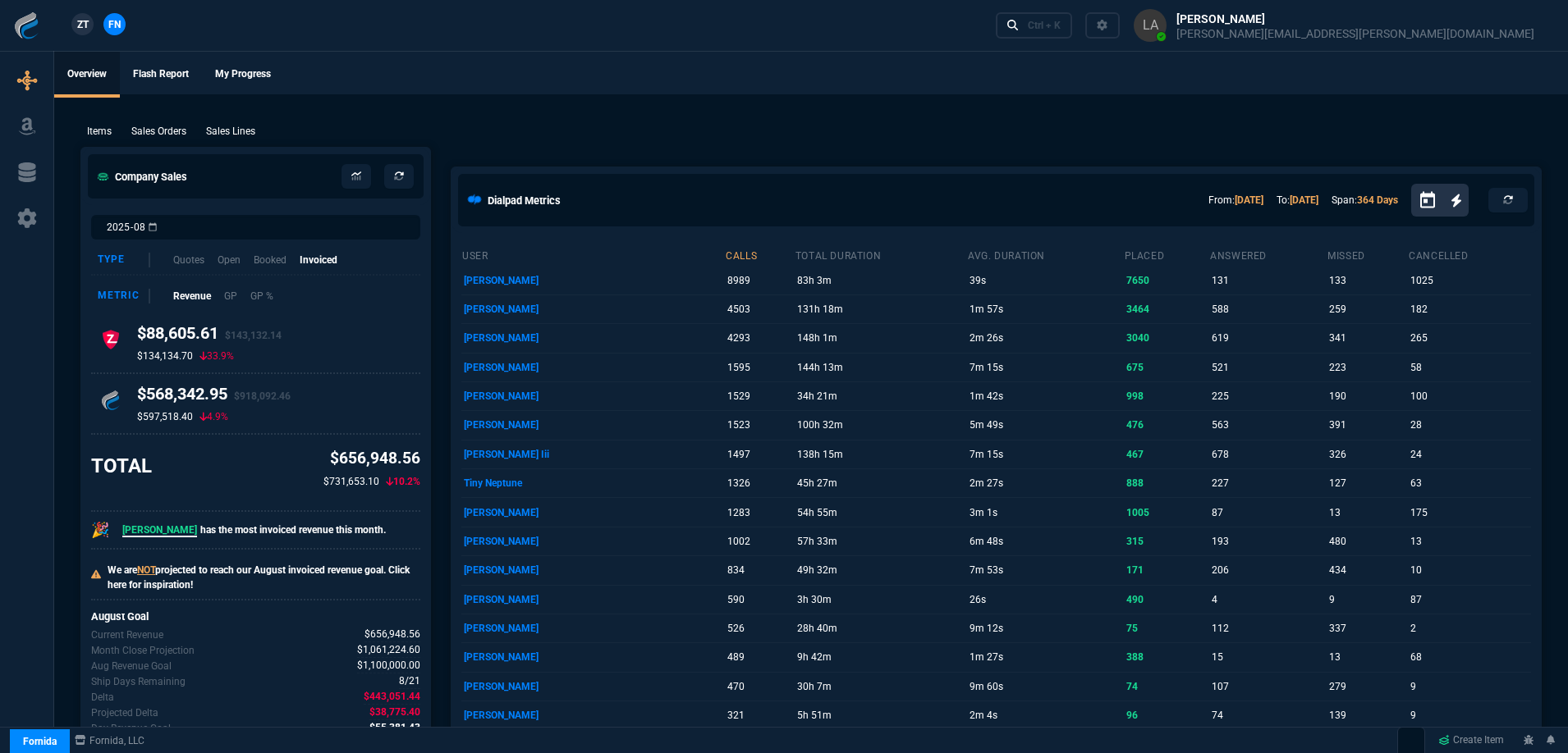
click at [71, 23] on link "ZT" at bounding box center [82, 24] width 22 height 22
click at [222, 129] on p "Sales Lines" at bounding box center [231, 131] width 49 height 14
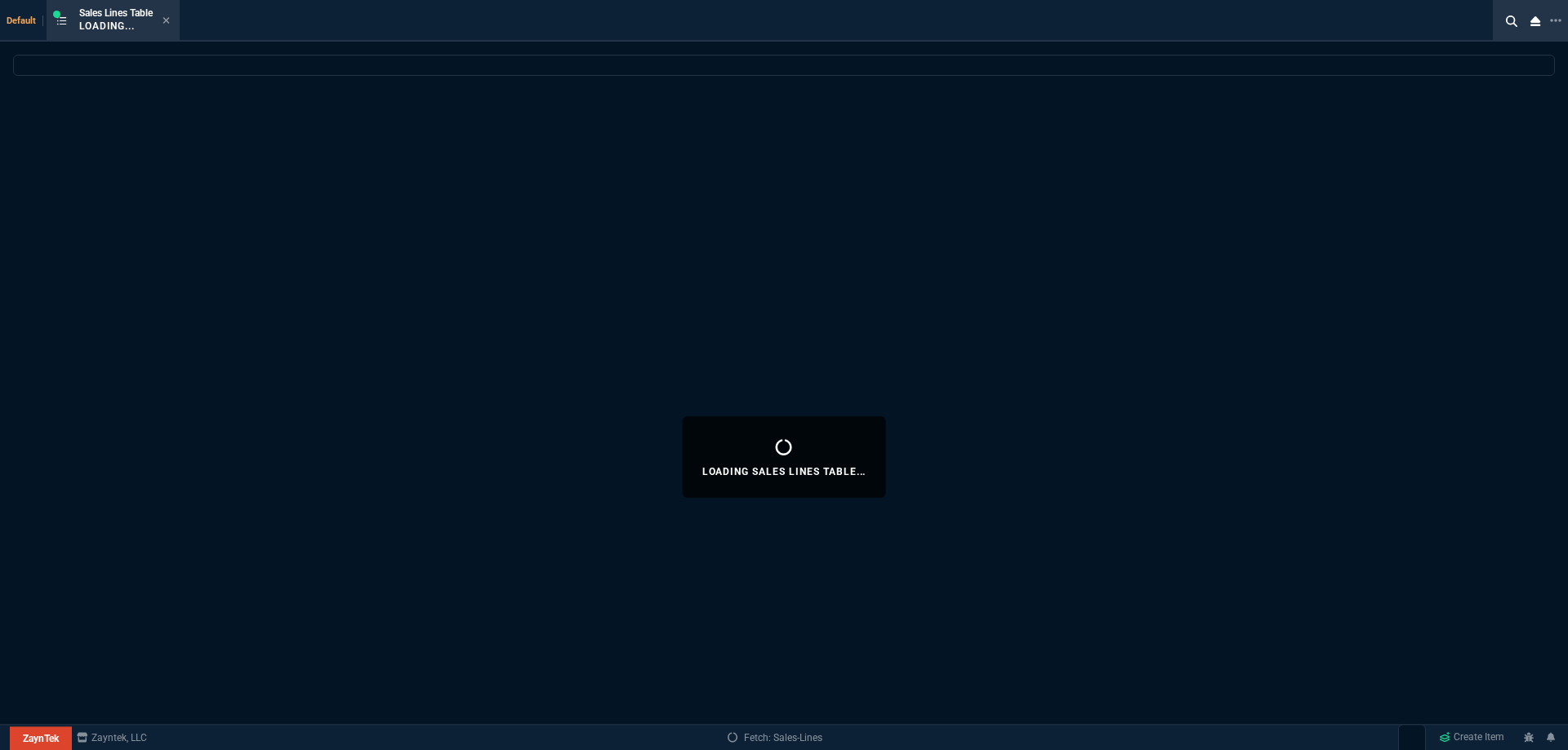
select select
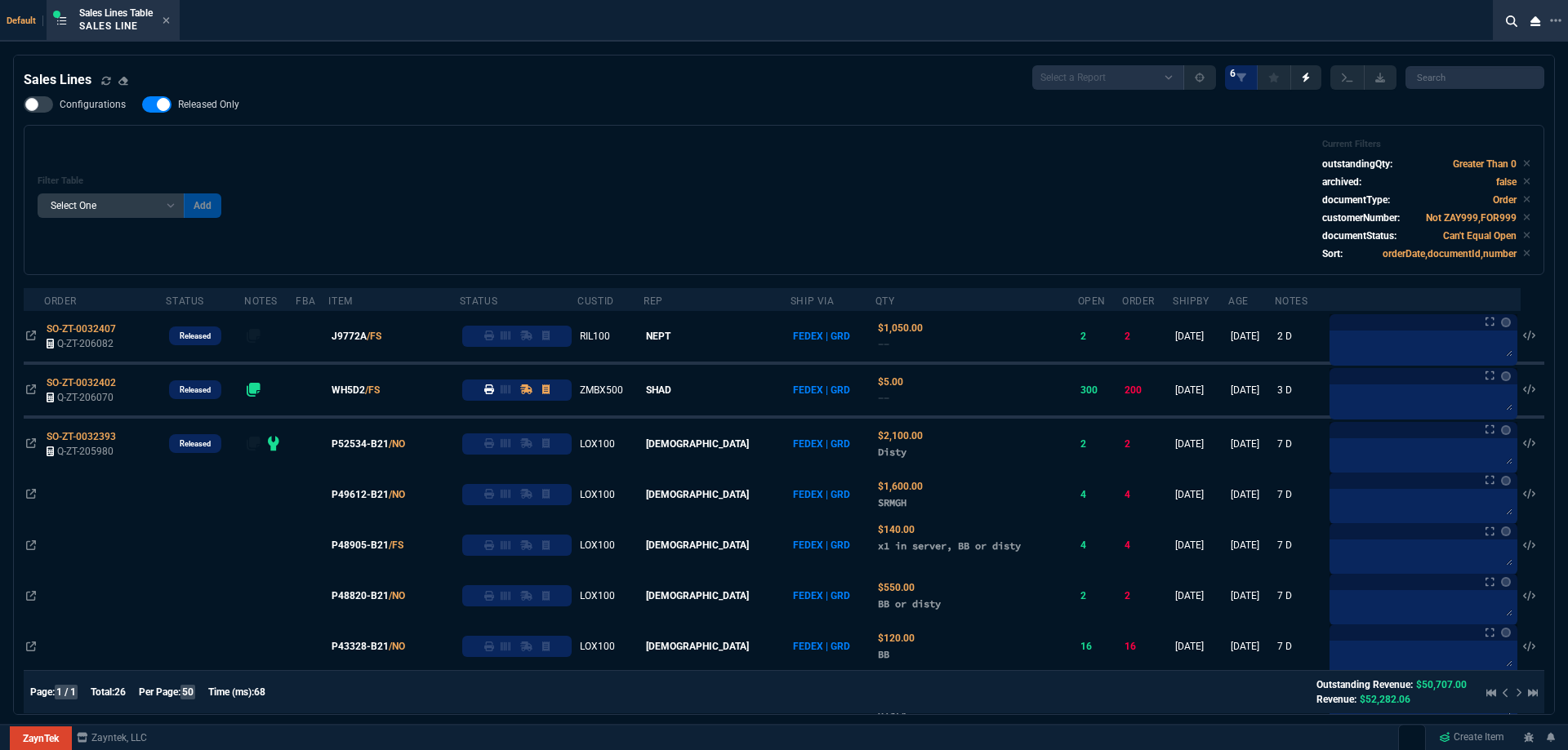
click at [202, 105] on span "Released Only" at bounding box center [208, 104] width 62 height 13
click at [142, 105] on input "Released Only" at bounding box center [141, 105] width 1 height 1
checkbox input "false"
click at [543, 129] on div "Filter Table Select One Add Filter () Age () ATS () Cond (itemVariantCode) Cust…" at bounding box center [784, 200] width 1521 height 150
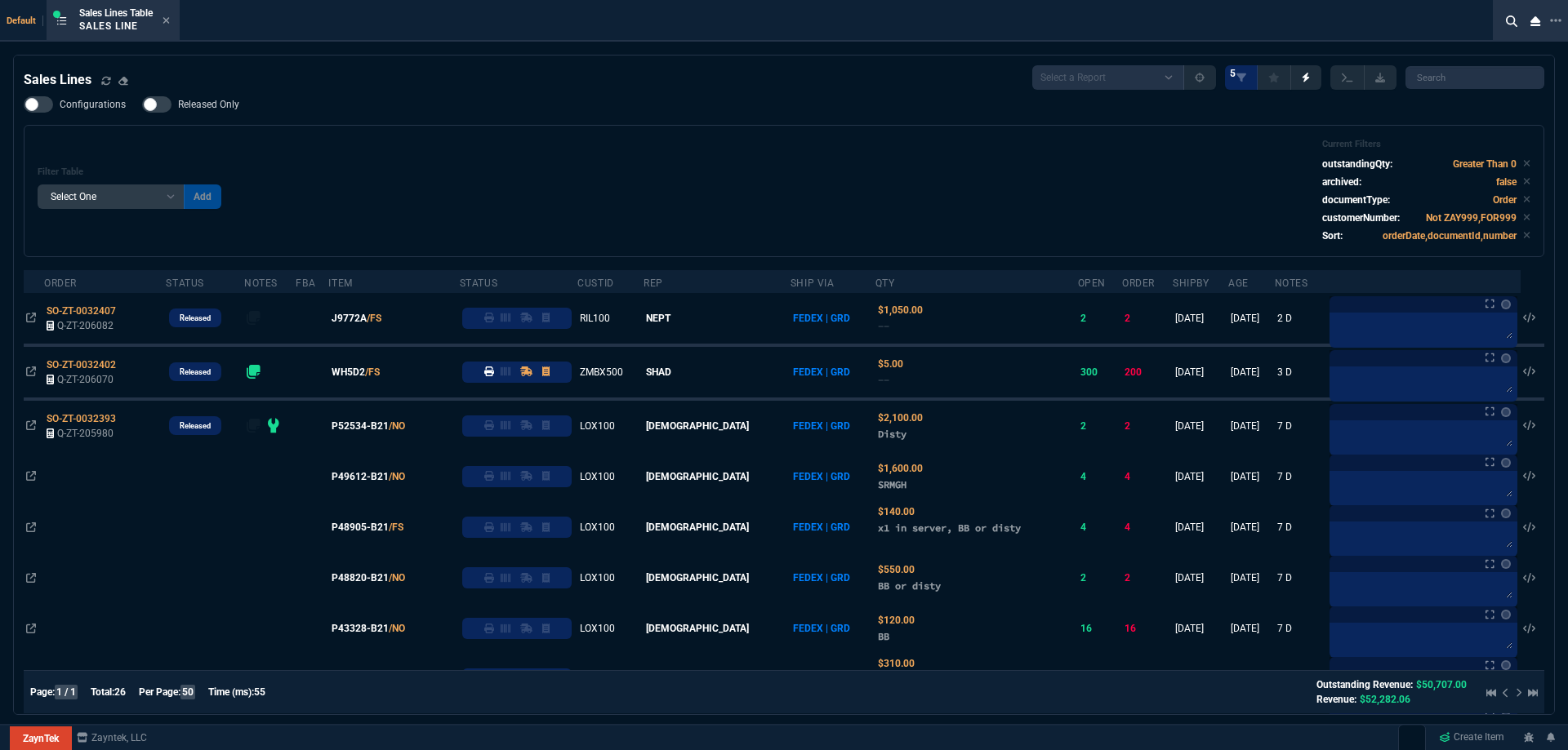
click at [180, 14] on div "Sales Lines Table Sales Line" at bounding box center [113, 21] width 133 height 35
click at [169, 19] on icon at bounding box center [166, 20] width 8 height 10
